Goal: Navigation & Orientation: Find specific page/section

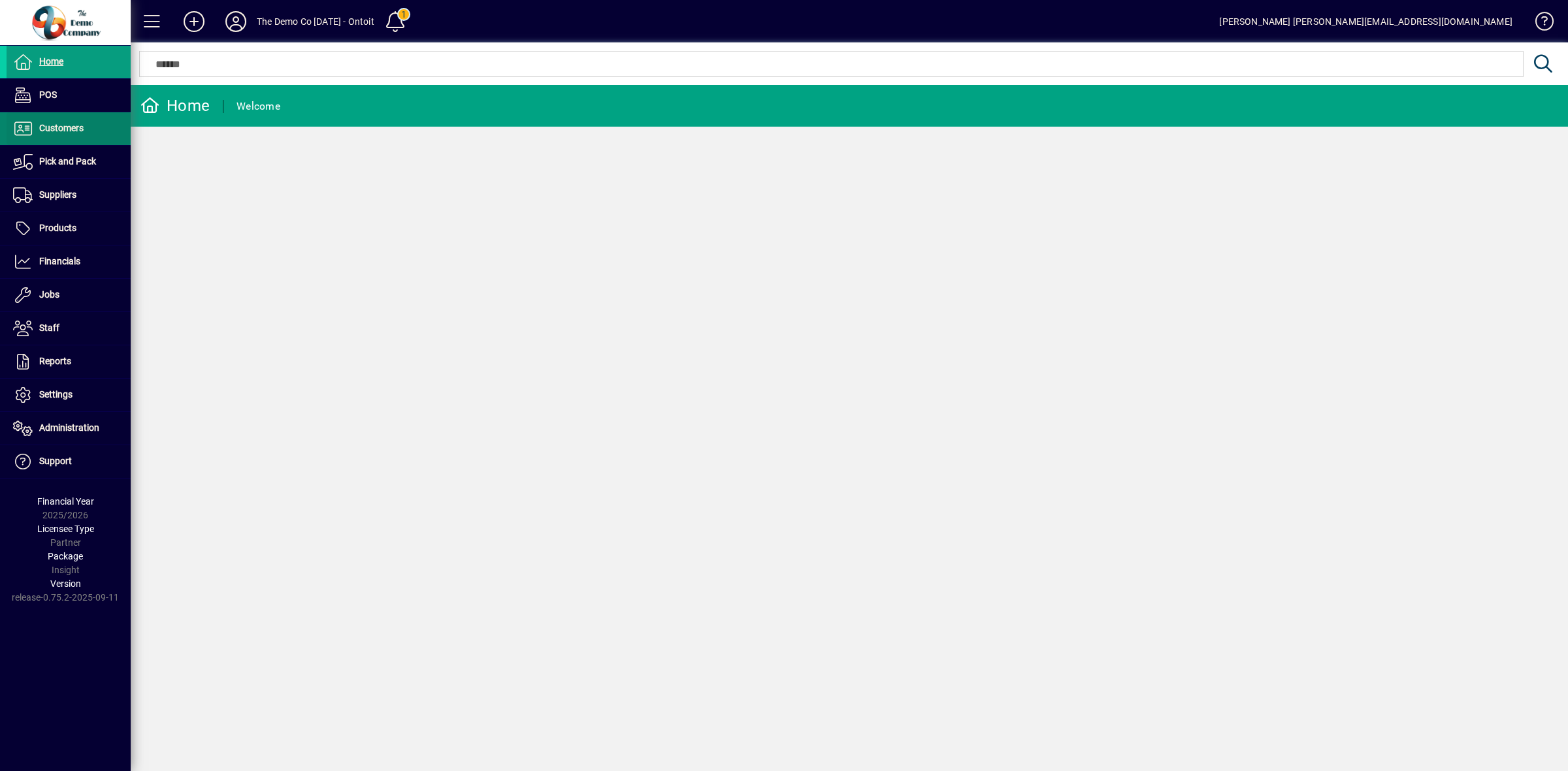
click at [54, 125] on span "Customers" at bounding box center [61, 128] width 44 height 10
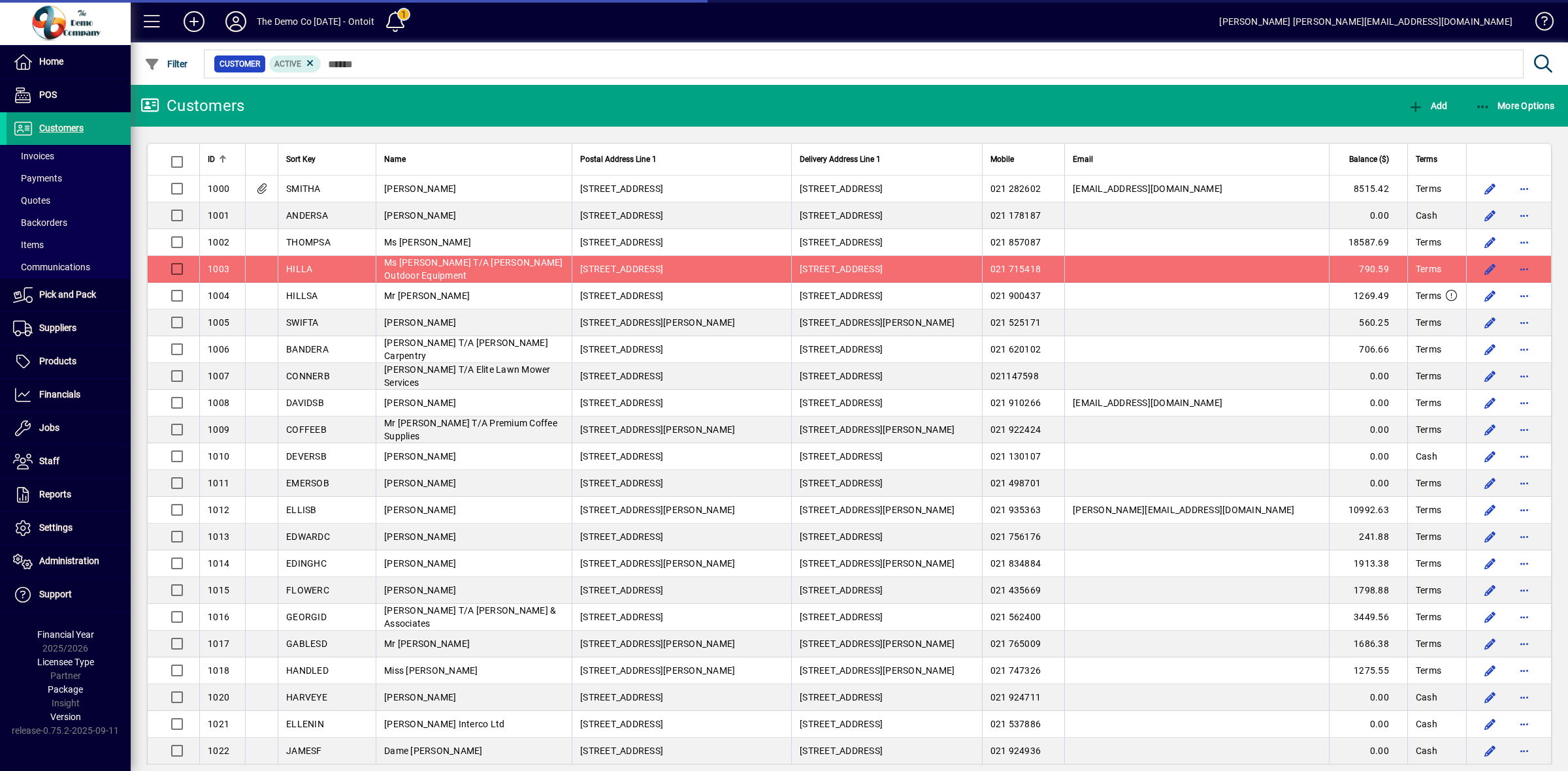
click at [227, 22] on icon at bounding box center [235, 21] width 26 height 21
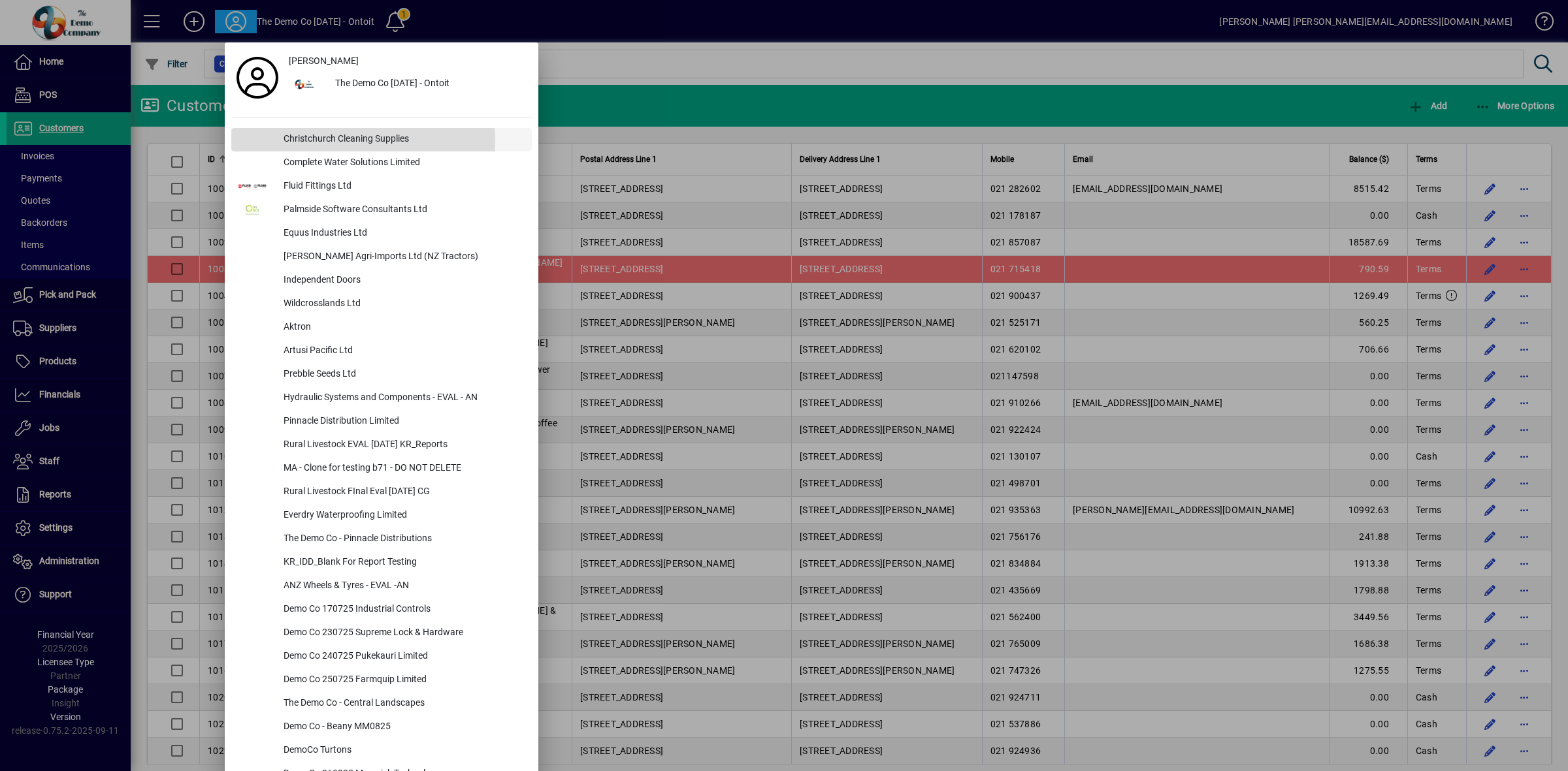
click at [299, 142] on div "Christchurch Cleaning Supplies" at bounding box center [402, 140] width 259 height 23
